Goal: Find contact information

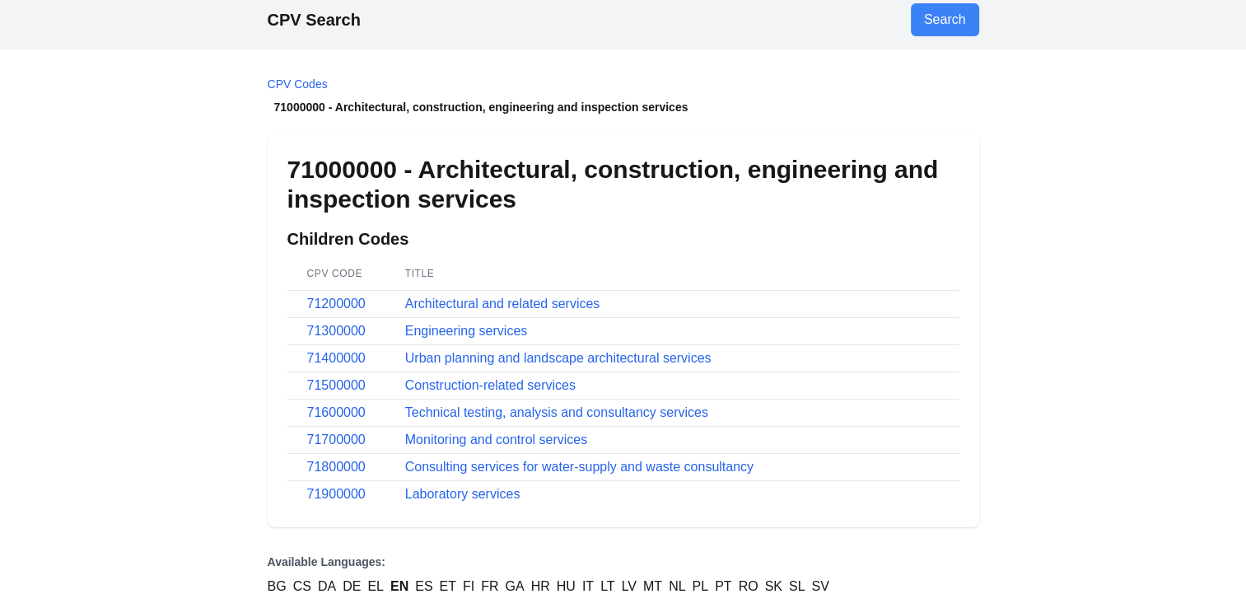
scroll to position [66, 0]
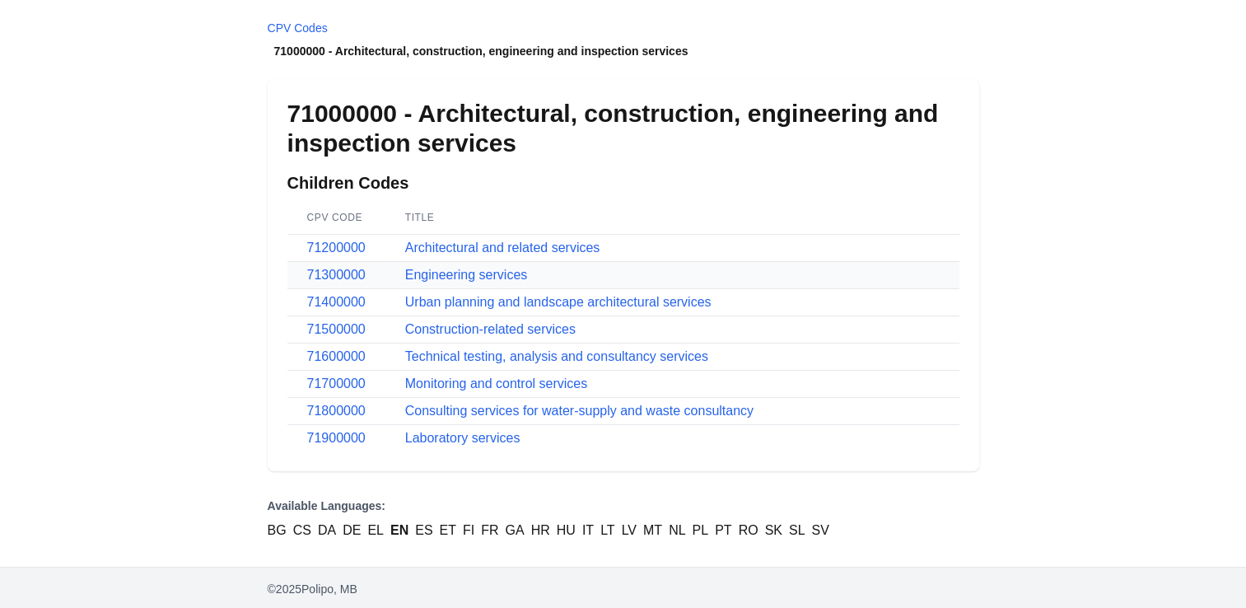
click at [474, 264] on td "Engineering services" at bounding box center [672, 275] width 574 height 27
click at [479, 272] on link "Engineering services" at bounding box center [466, 275] width 123 height 14
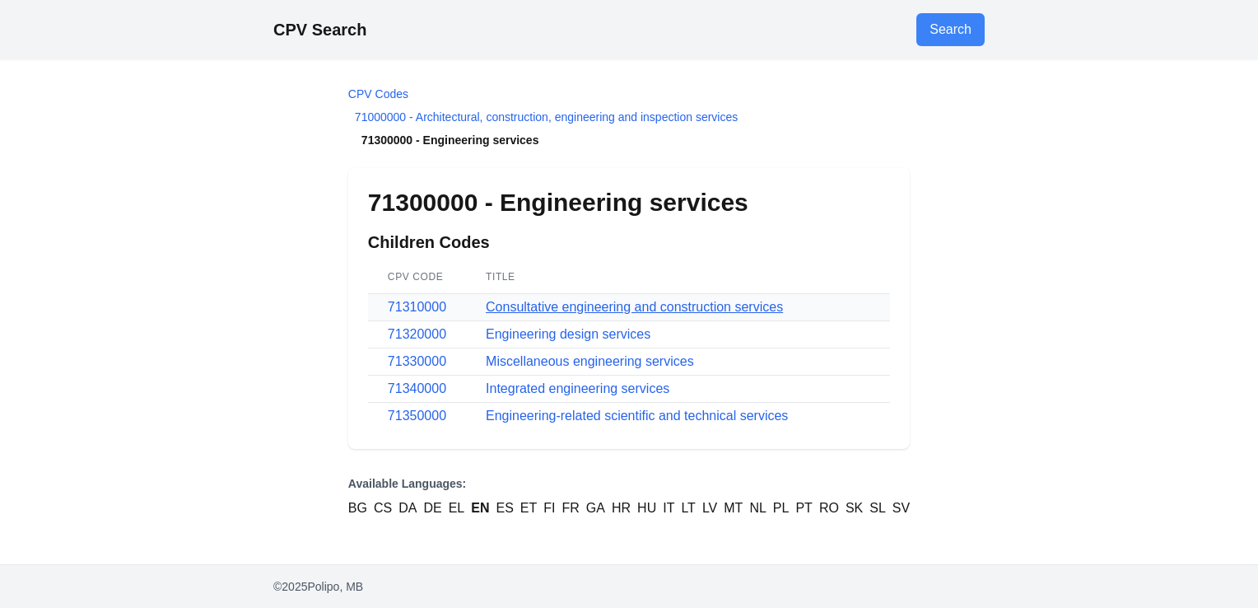
click at [568, 304] on link "Consultative engineering and construction services" at bounding box center [634, 307] width 297 height 14
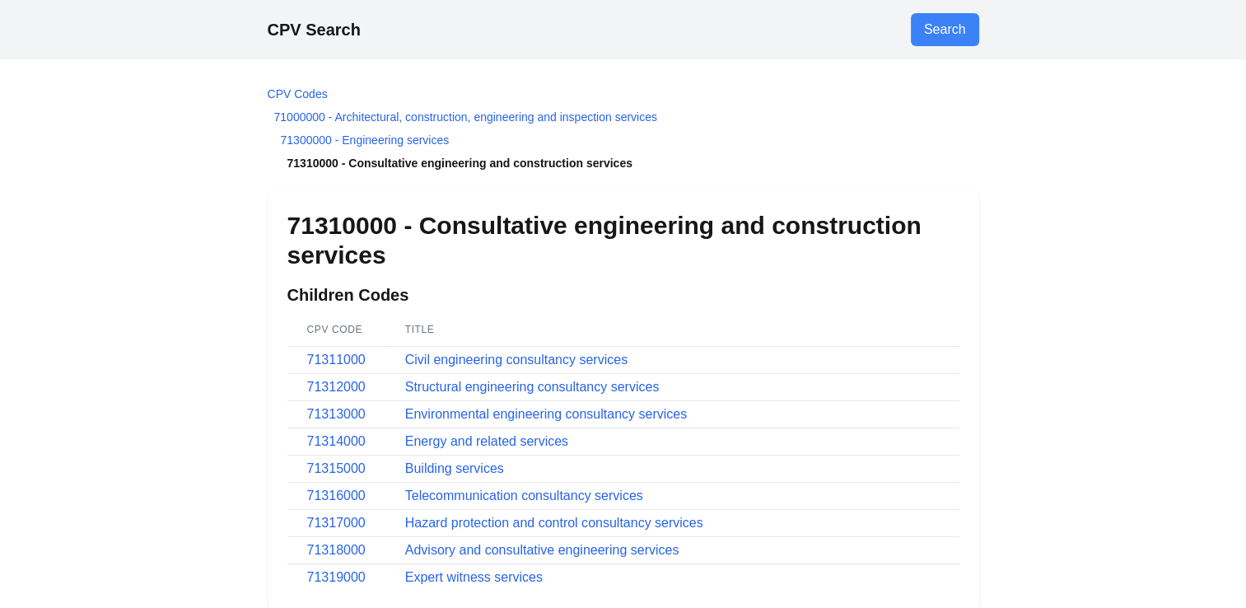
click at [1121, 380] on div "CPV Search Search CPV Codes 71000000 - Architectural, construction, engineering…" at bounding box center [623, 304] width 1246 height 608
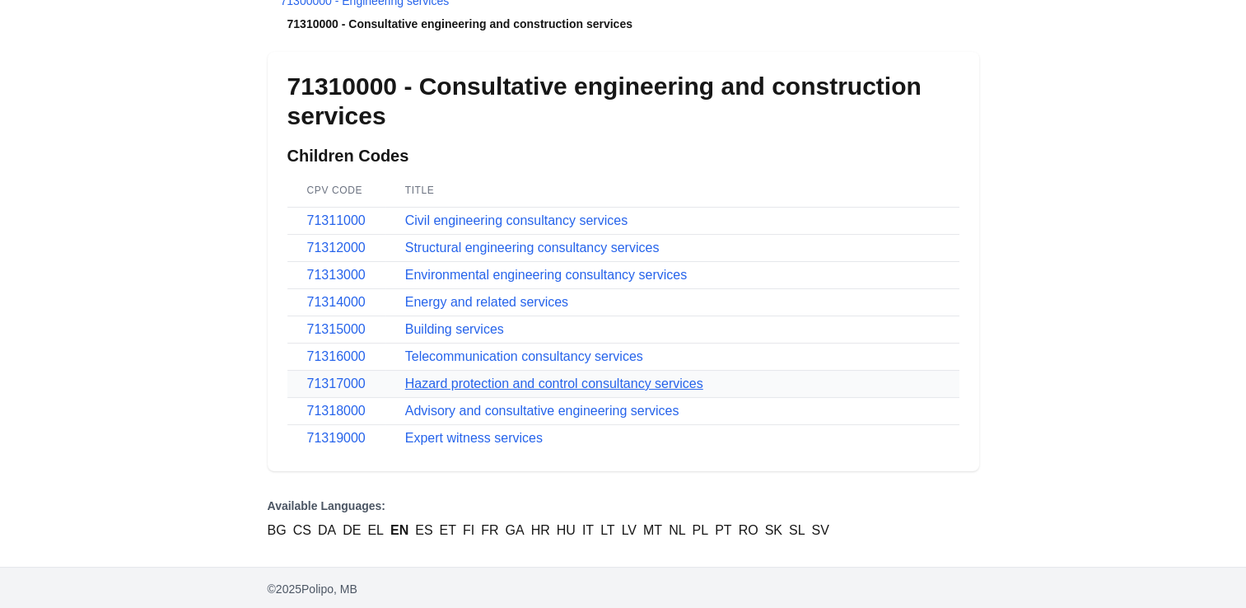
click at [498, 379] on link "Hazard protection and control consultancy services" at bounding box center [554, 383] width 298 height 14
